Goal: Information Seeking & Learning: Learn about a topic

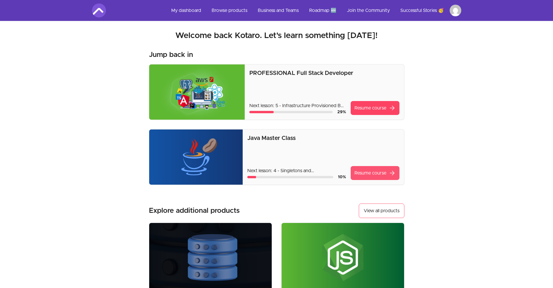
click at [367, 170] on link "Resume course arrow_forward" at bounding box center [375, 173] width 49 height 14
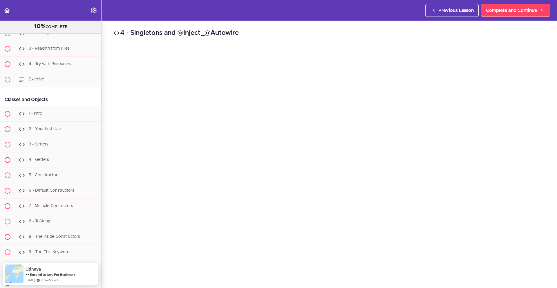
scroll to position [2817, 0]
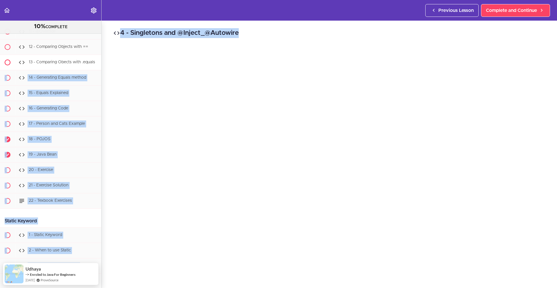
drag, startPoint x: 102, startPoint y: 129, endPoint x: 91, endPoint y: 92, distance: 39.1
click at [92, 91] on section "Java Master Class 10% COMPLETE Course Intro 1 - Intro 2 - Practice Practice Pra…" at bounding box center [278, 154] width 557 height 267
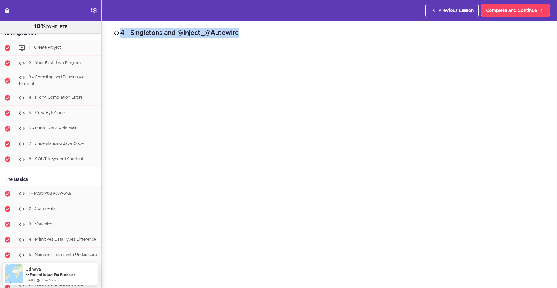
scroll to position [351, 0]
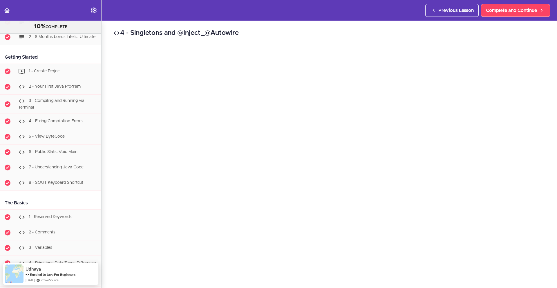
click at [117, 44] on div "4 - Singletons and @Inject_@Autowire Complete and Continue 1 - Follow us on Lin…" at bounding box center [330, 154] width 456 height 267
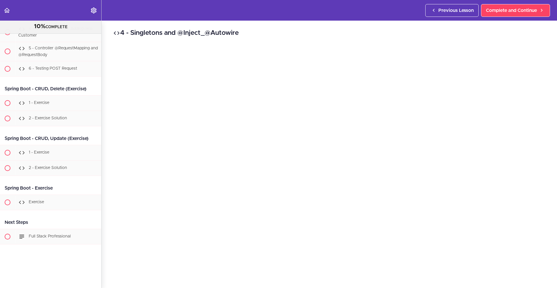
scroll to position [6812, 0]
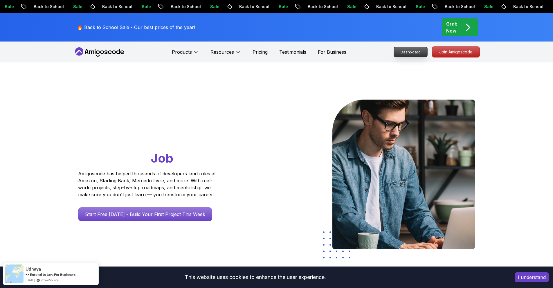
click at [419, 53] on p "Dashboard" at bounding box center [410, 52] width 33 height 10
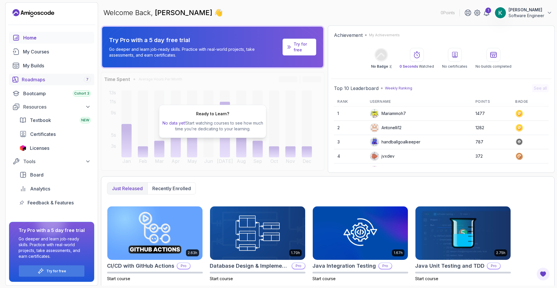
click at [62, 80] on div "Roadmaps 7" at bounding box center [56, 79] width 69 height 7
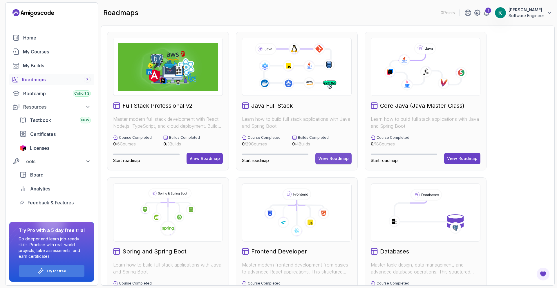
click at [329, 163] on button "View Roadmap" at bounding box center [334, 159] width 36 height 12
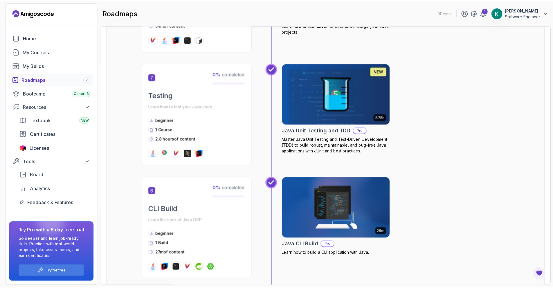
scroll to position [855, 0]
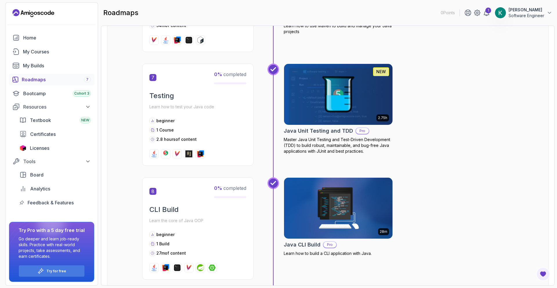
click at [331, 117] on img at bounding box center [339, 94] width 114 height 64
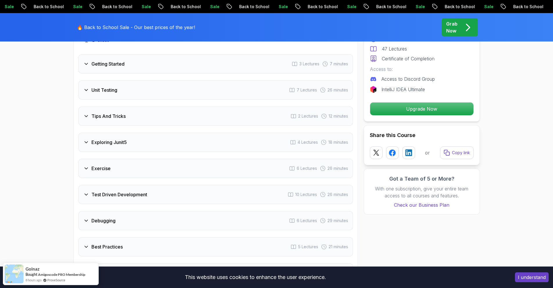
scroll to position [888, 0]
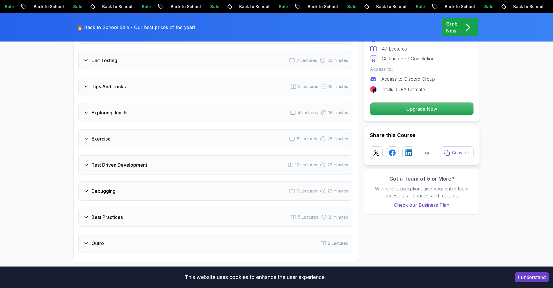
click at [223, 103] on div "Exploring Junit5 4 Lectures 18 minutes" at bounding box center [215, 112] width 275 height 19
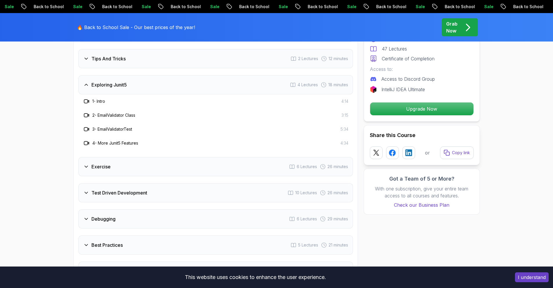
click at [220, 157] on div "Exercise 6 Lectures 26 minutes" at bounding box center [215, 166] width 275 height 19
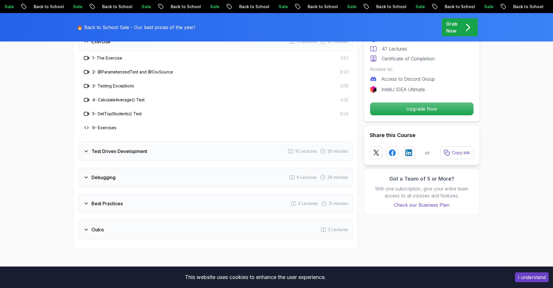
scroll to position [1002, 0]
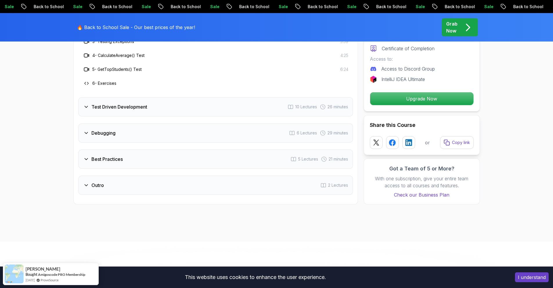
click at [206, 97] on div "Test Driven Development 10 Lectures 26 minutes" at bounding box center [215, 106] width 275 height 19
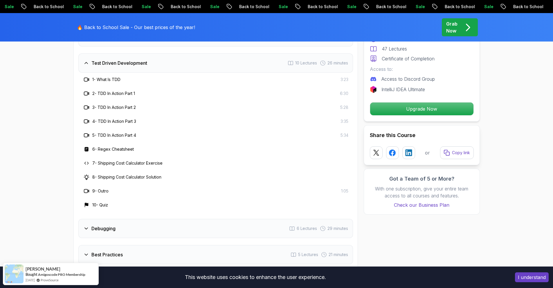
scroll to position [963, 0]
click at [197, 218] on div "Debugging 6 Lectures 29 minutes" at bounding box center [215, 227] width 275 height 19
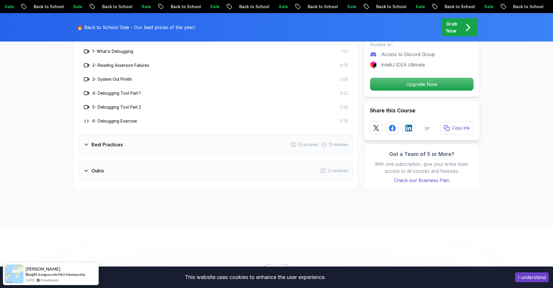
scroll to position [1067, 0]
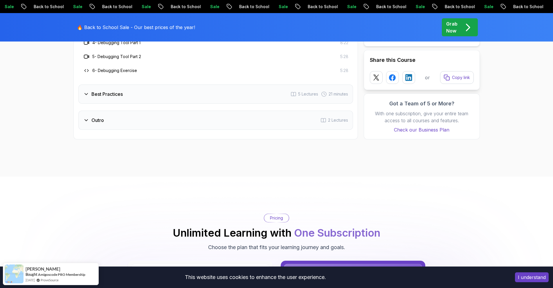
click at [193, 111] on div "Outro 2 Lectures" at bounding box center [215, 120] width 275 height 19
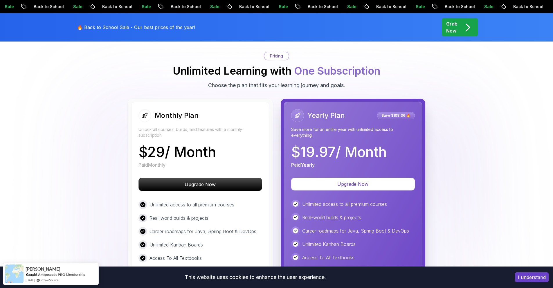
scroll to position [1186, 0]
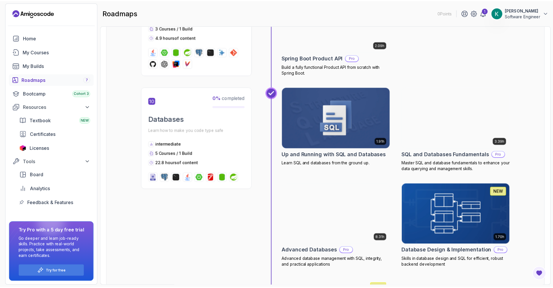
scroll to position [1264, 0]
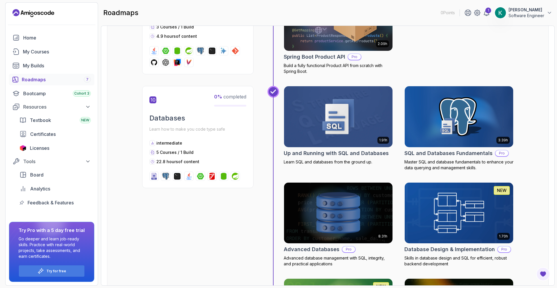
click at [325, 124] on img at bounding box center [339, 117] width 114 height 64
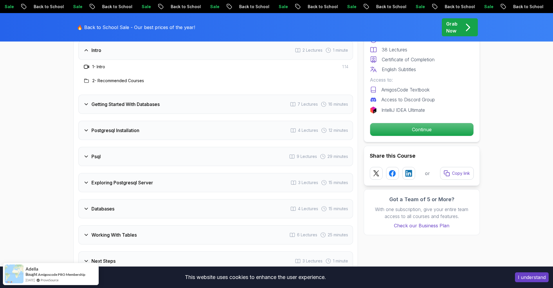
scroll to position [758, 0]
click at [209, 149] on div "Psql 9 Lectures 29 minutes" at bounding box center [215, 156] width 275 height 19
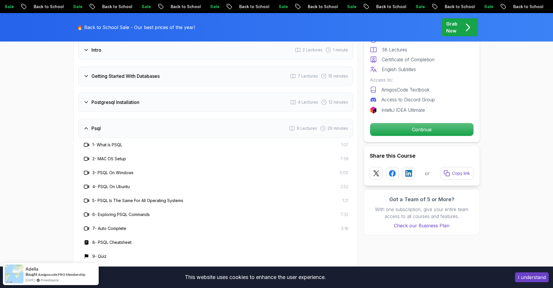
click at [201, 100] on div "Postgresql Installation 4 Lectures 12 minutes" at bounding box center [215, 102] width 275 height 19
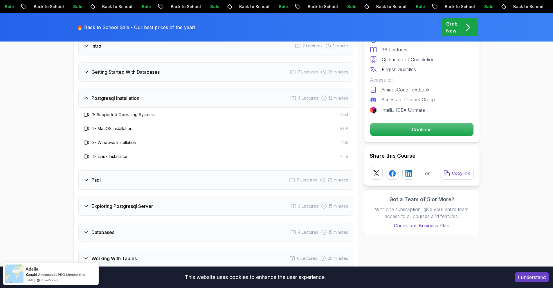
scroll to position [880, 0]
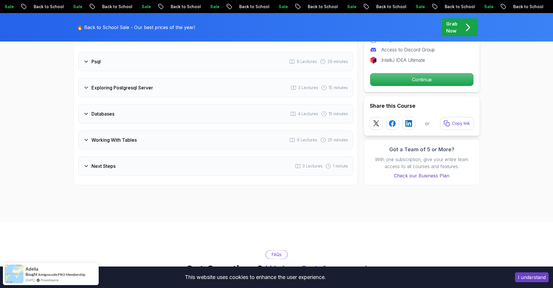
click at [201, 109] on div "Databases 4 Lectures 15 minutes" at bounding box center [215, 113] width 275 height 19
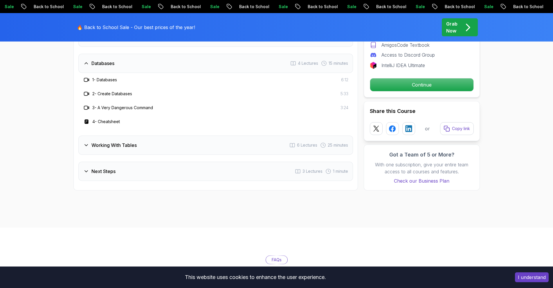
scroll to position [874, 0]
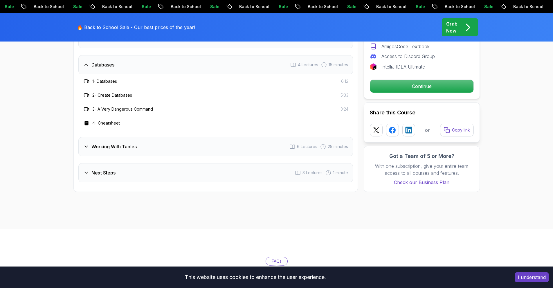
click at [199, 147] on div "Working With Tables 6 Lectures 25 minutes" at bounding box center [215, 146] width 275 height 19
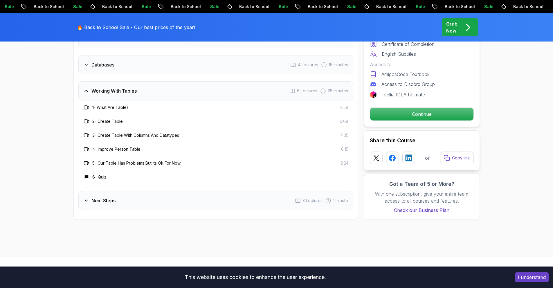
click at [175, 197] on div "Next Steps 3 Lectures 1 minute" at bounding box center [215, 200] width 275 height 19
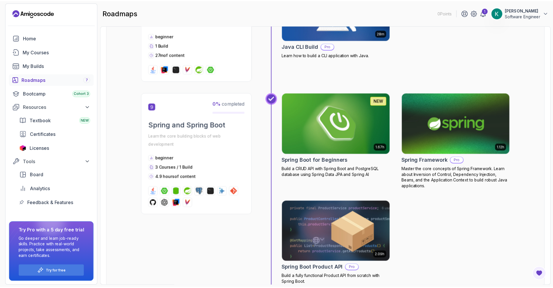
scroll to position [1065, 0]
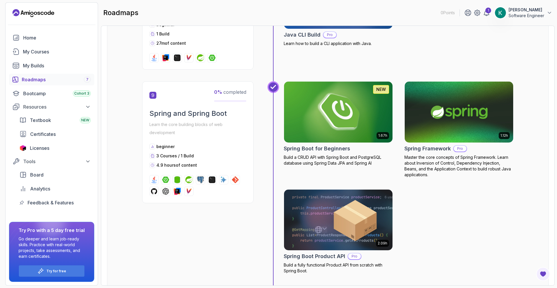
click at [331, 107] on img at bounding box center [339, 112] width 114 height 64
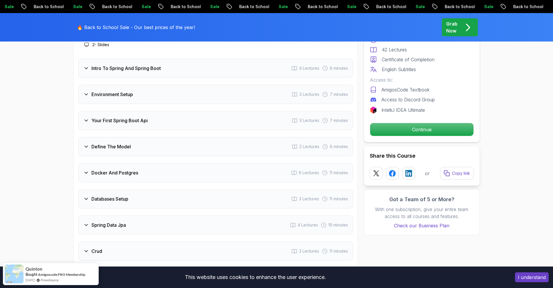
scroll to position [821, 0]
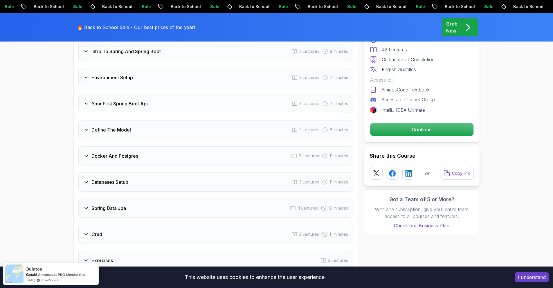
click at [276, 126] on div "Define The Model 2 Lectures 8 minutes" at bounding box center [215, 129] width 275 height 19
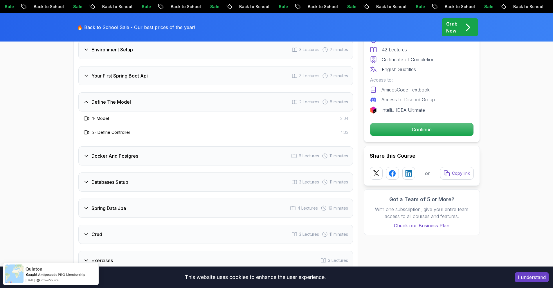
click at [264, 146] on div "Docker And Postgres 6 Lectures 11 minutes" at bounding box center [215, 155] width 275 height 19
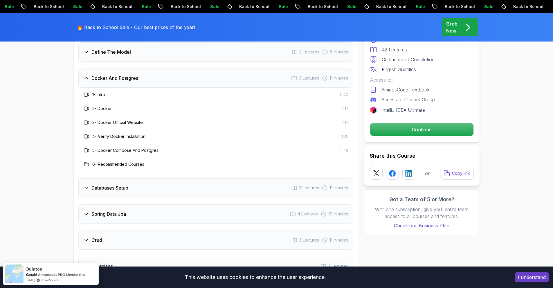
scroll to position [895, 0]
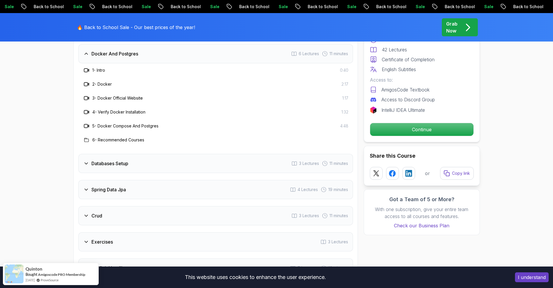
click at [260, 154] on div "Databases Setup 3 Lectures 11 minutes" at bounding box center [215, 163] width 275 height 19
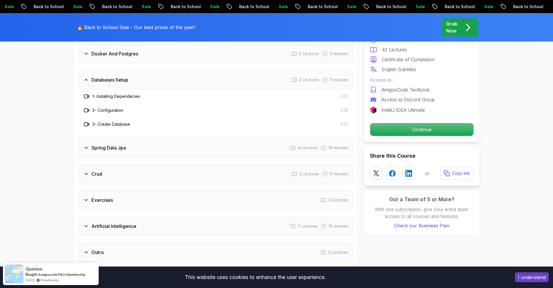
click at [259, 138] on div "Spring Data Jpa 4 Lectures 19 minutes" at bounding box center [215, 147] width 275 height 19
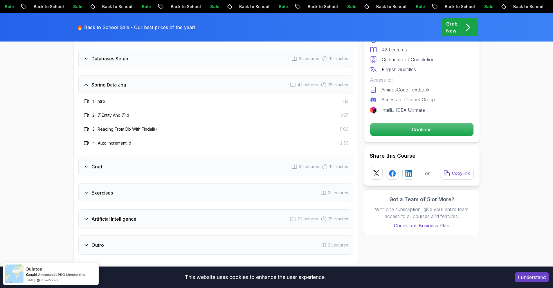
scroll to position [918, 0]
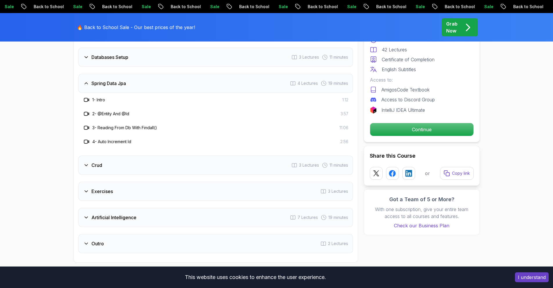
click at [248, 156] on div "Crud 3 Lectures 11 minutes" at bounding box center [215, 165] width 275 height 19
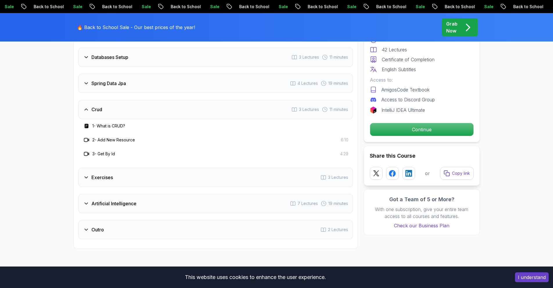
click at [222, 177] on div "Exercises 3 Lectures" at bounding box center [215, 177] width 275 height 19
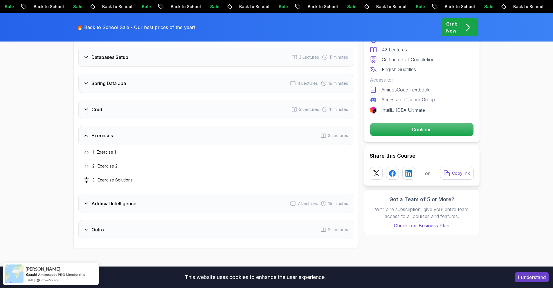
click at [196, 199] on div "Artificial Intelligence 7 Lectures 19 minutes" at bounding box center [215, 203] width 275 height 19
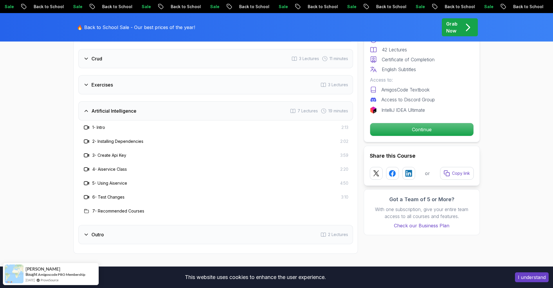
scroll to position [1022, 0]
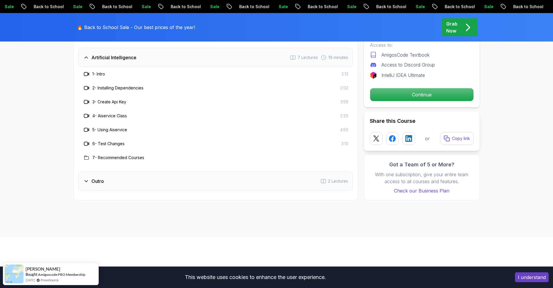
click at [206, 172] on div "Outro 2 Lectures" at bounding box center [215, 181] width 275 height 19
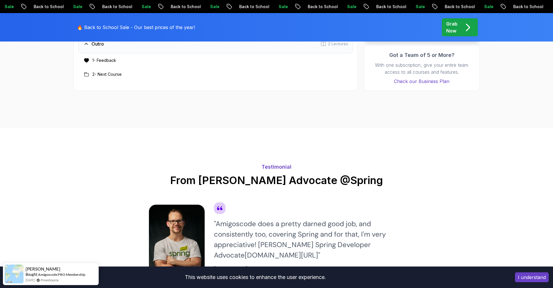
scroll to position [1073, 0]
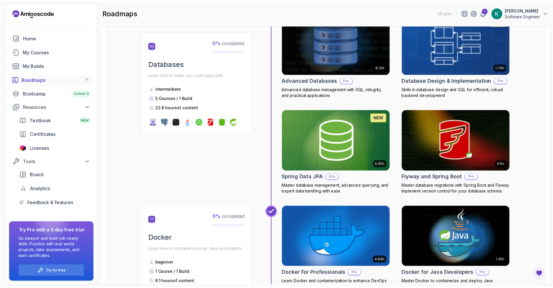
scroll to position [1382, 0]
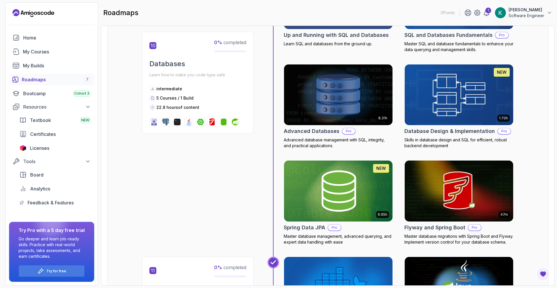
click at [462, 90] on img at bounding box center [459, 95] width 114 height 64
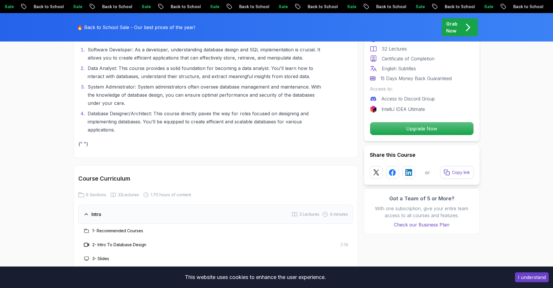
scroll to position [1043, 0]
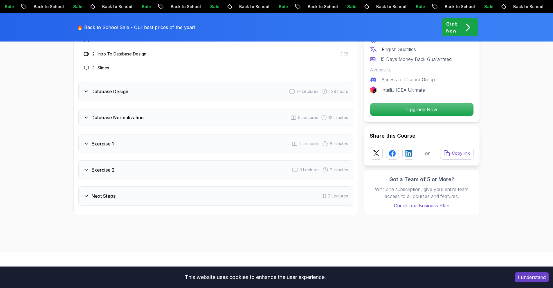
click at [311, 149] on div "Exercise 1 2 Lectures 8 minutes" at bounding box center [215, 143] width 275 height 19
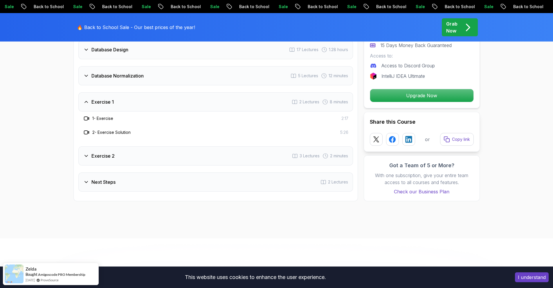
click at [300, 102] on span "2 Lectures" at bounding box center [309, 102] width 20 height 6
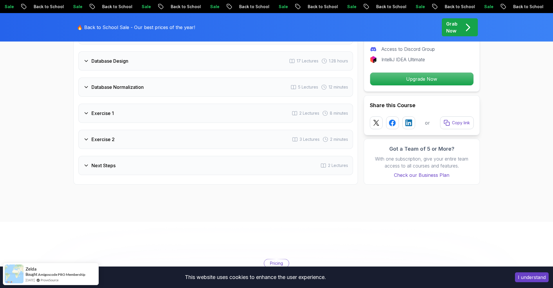
scroll to position [1031, 0]
click at [286, 66] on div "Database Design 17 Lectures 1.28 hours" at bounding box center [215, 61] width 275 height 19
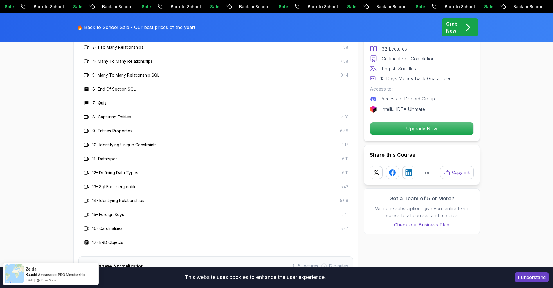
scroll to position [1128, 0]
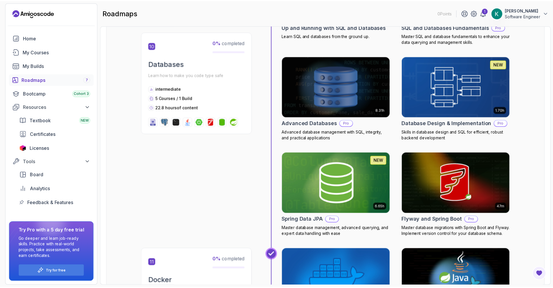
scroll to position [1329, 0]
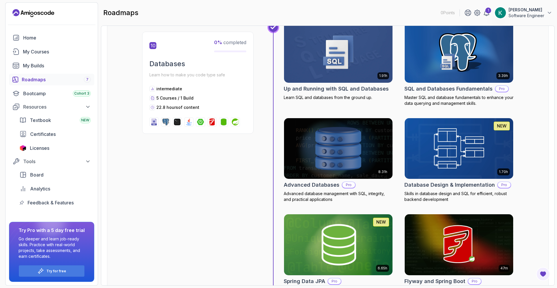
click at [363, 147] on img at bounding box center [339, 148] width 114 height 64
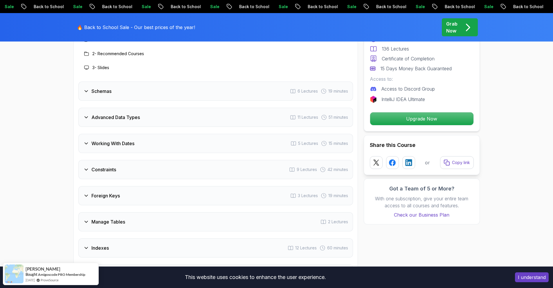
scroll to position [890, 0]
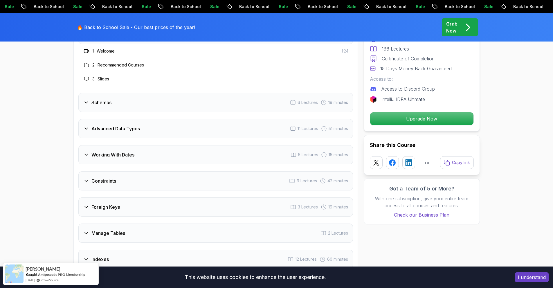
click at [294, 129] on icon at bounding box center [293, 129] width 5 height 4
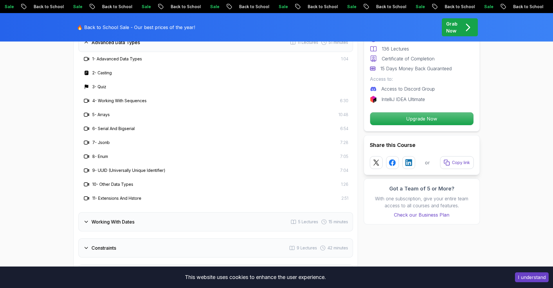
scroll to position [1004, 0]
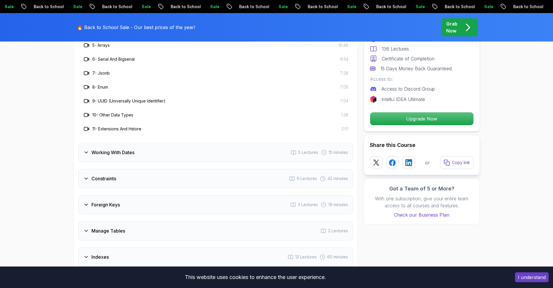
click at [286, 152] on div "Working With Dates 5 Lectures 15 minutes" at bounding box center [215, 152] width 275 height 19
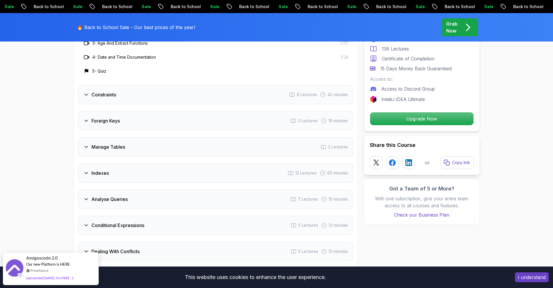
scroll to position [1005, 0]
click at [285, 165] on div "Indexes 12 Lectures 60 minutes" at bounding box center [215, 172] width 275 height 19
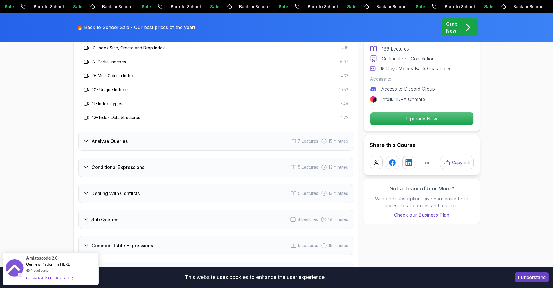
scroll to position [1165, 0]
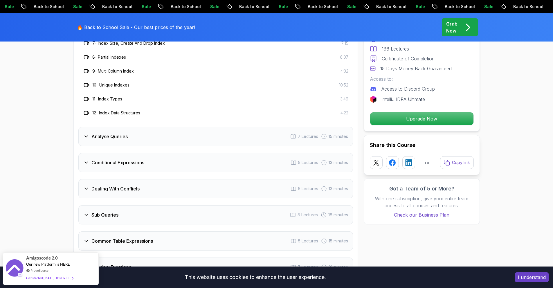
click at [272, 136] on div "Analyse Queries 7 Lectures 15 minutes" at bounding box center [215, 136] width 275 height 19
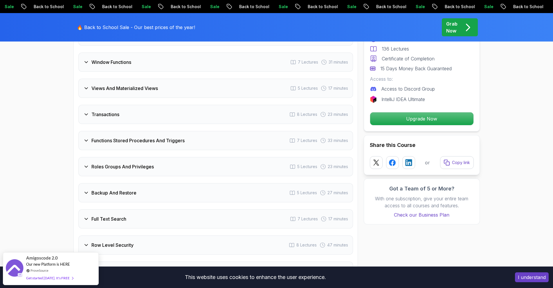
scroll to position [1355, 0]
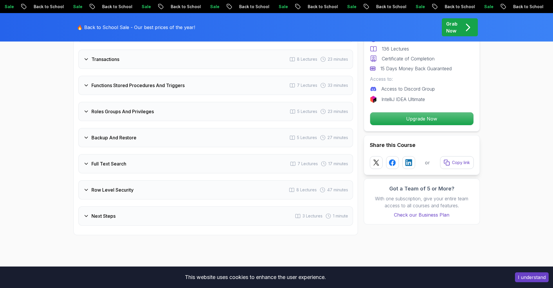
click at [272, 144] on div "Backup And Restore 5 Lectures 27 minutes" at bounding box center [215, 137] width 275 height 19
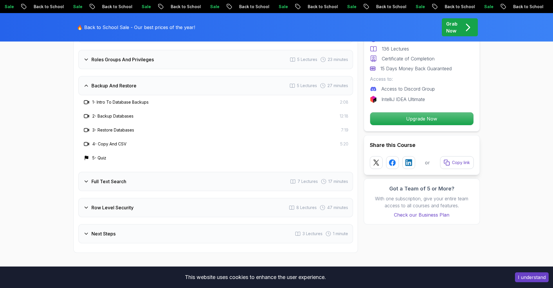
scroll to position [1313, 0]
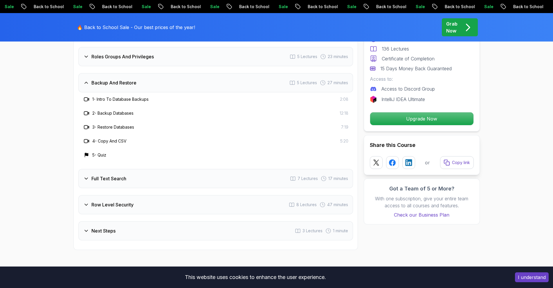
click at [267, 176] on div "Full Text Search 7 Lectures 17 minutes" at bounding box center [215, 178] width 275 height 19
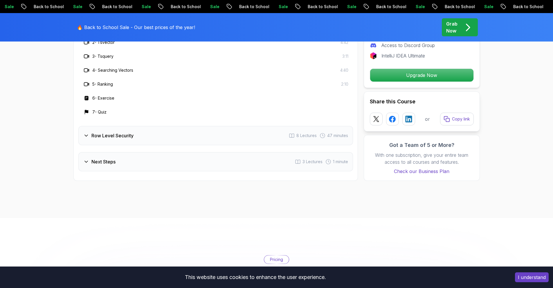
scroll to position [1427, 0]
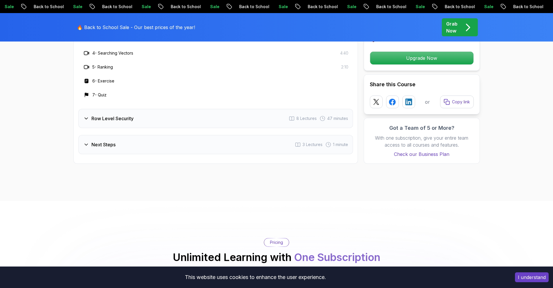
click at [258, 115] on div "Row Level Security 8 Lectures 47 minutes" at bounding box center [215, 118] width 275 height 19
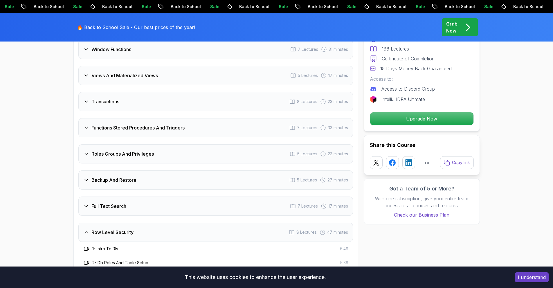
scroll to position [1221, 0]
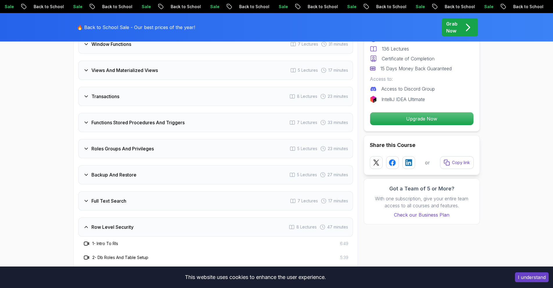
click at [231, 156] on div "Roles Groups And Privileges 5 Lectures 23 minutes" at bounding box center [215, 148] width 275 height 19
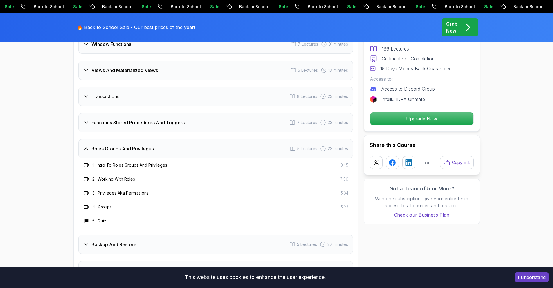
click at [241, 115] on div "Functions Stored Procedures And Triggers 7 Lectures 33 minutes" at bounding box center [215, 122] width 275 height 19
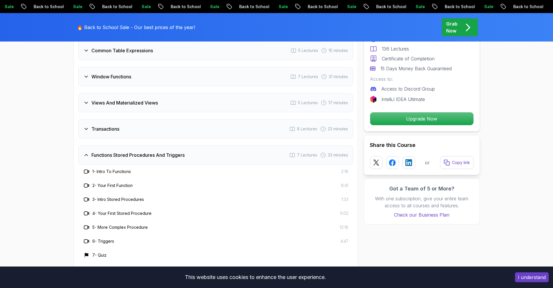
scroll to position [1170, 0]
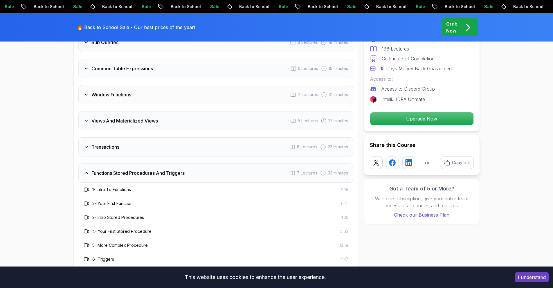
click at [259, 150] on div "Transactions 8 Lectures 23 minutes" at bounding box center [215, 146] width 275 height 19
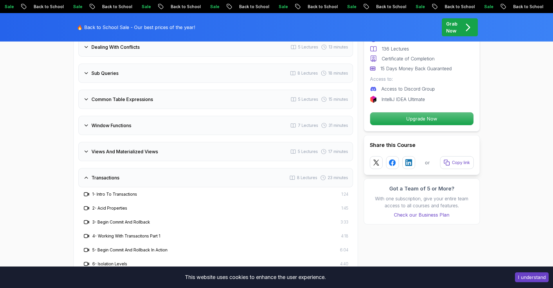
scroll to position [1117, 0]
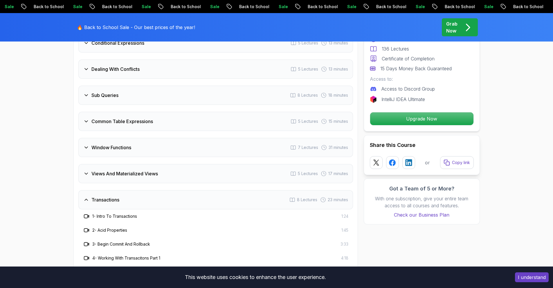
click at [251, 181] on div "Views And Materialized Views 5 Lectures 17 minutes" at bounding box center [215, 173] width 275 height 19
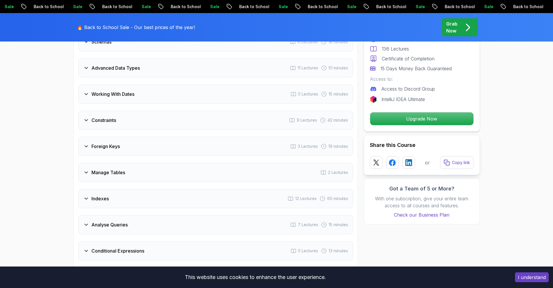
scroll to position [907, 0]
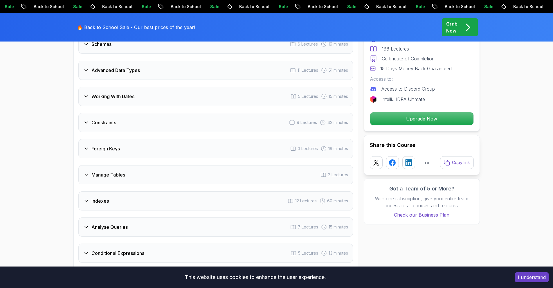
click at [251, 121] on div "Constraints 9 Lectures 42 minutes" at bounding box center [215, 122] width 275 height 19
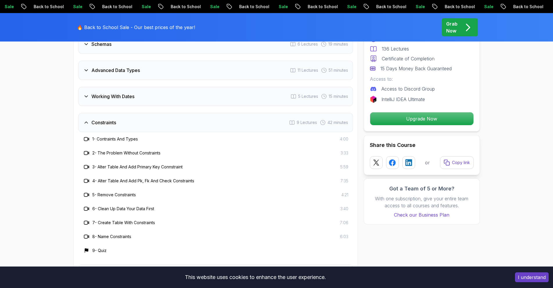
click at [154, 154] on h3 "2 - The Problem Without Constraints" at bounding box center [126, 153] width 68 height 6
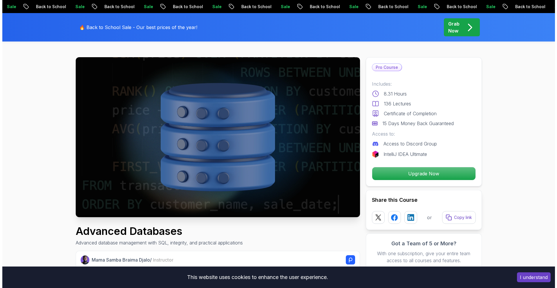
scroll to position [0, 0]
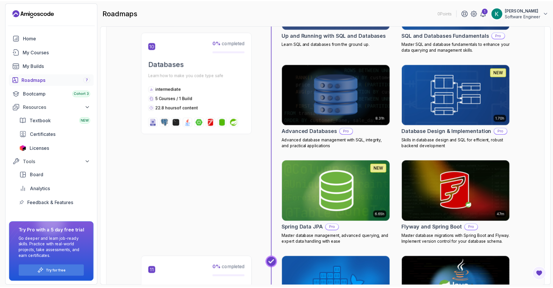
scroll to position [1425, 0]
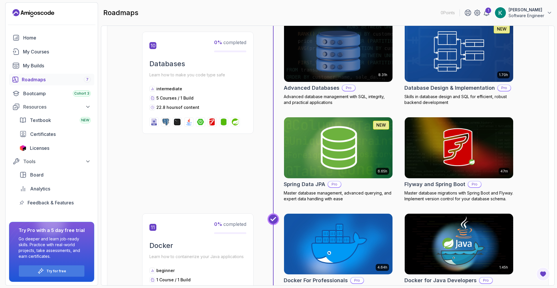
click at [341, 145] on img at bounding box center [339, 148] width 114 height 64
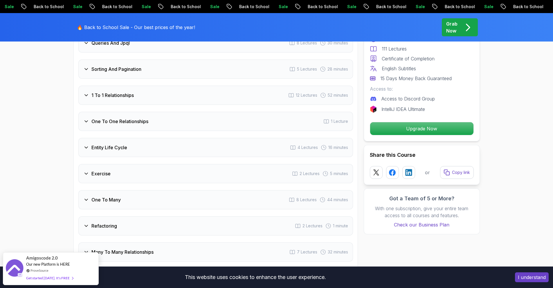
scroll to position [824, 0]
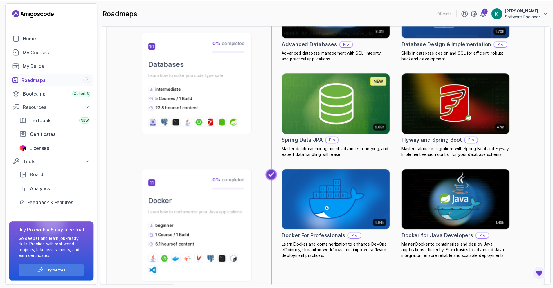
scroll to position [1546, 0]
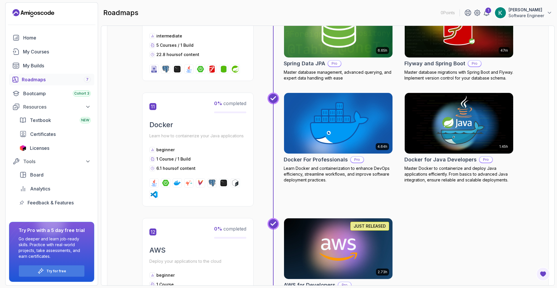
click at [337, 121] on img at bounding box center [339, 123] width 114 height 64
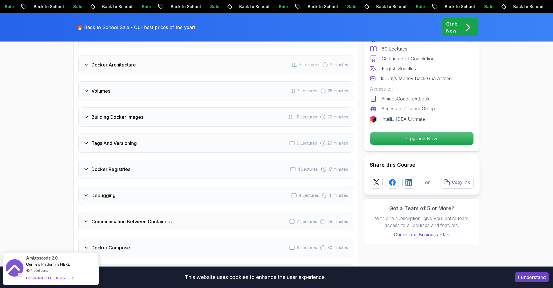
scroll to position [1176, 0]
